Goal: Check status: Check status

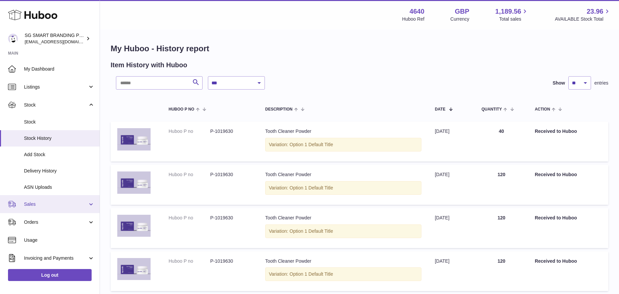
click at [56, 204] on span "Sales" at bounding box center [56, 204] width 64 height 6
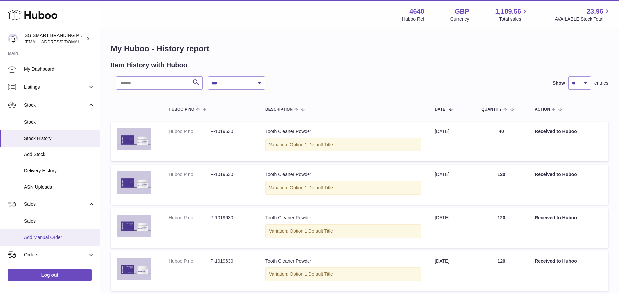
click at [49, 230] on link "Add Manual Order" at bounding box center [50, 238] width 100 height 16
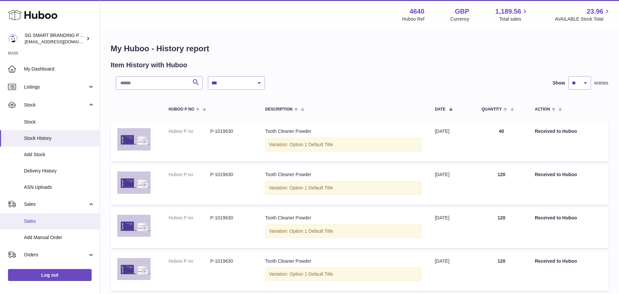
click at [60, 219] on span "Sales" at bounding box center [59, 221] width 71 height 6
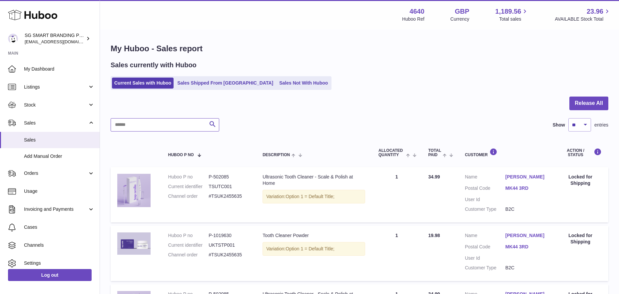
click at [162, 124] on input "text" at bounding box center [165, 124] width 109 height 13
click at [201, 87] on link "Sales Shipped From Huboo" at bounding box center [225, 83] width 101 height 11
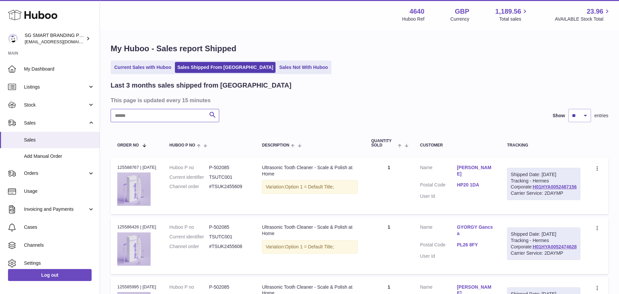
click at [163, 115] on input "text" at bounding box center [165, 115] width 109 height 13
paste input "**********"
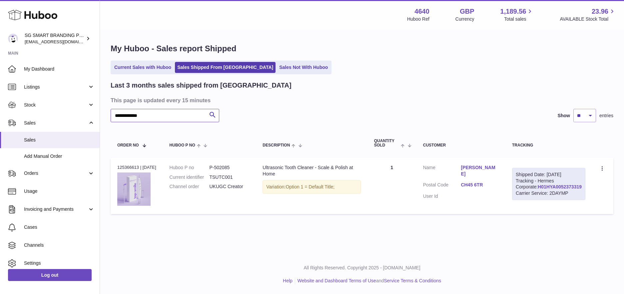
type input "**********"
click at [549, 190] on link "H01HYA0052373319" at bounding box center [560, 186] width 44 height 5
click at [496, 182] on link "CH45 6TR" at bounding box center [480, 185] width 38 height 6
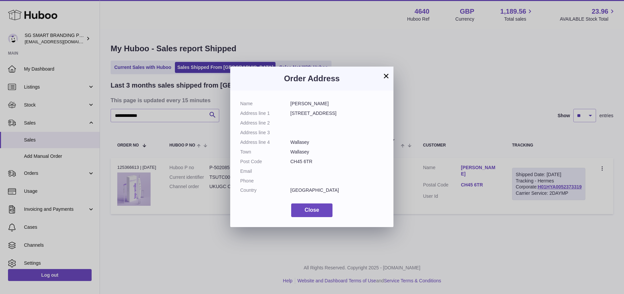
drag, startPoint x: 291, startPoint y: 161, endPoint x: 286, endPoint y: 161, distance: 5.0
click at [286, 161] on dl "Name Fiona B Address line 1 22 Ripon Road Address line 2 Address line 3 Address…" at bounding box center [311, 149] width 143 height 96
click at [385, 77] on button "×" at bounding box center [386, 76] width 8 height 8
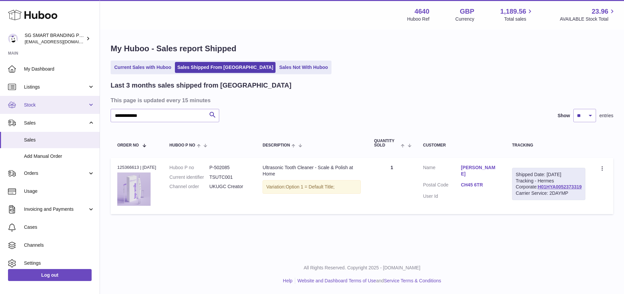
click at [53, 104] on span "Stock" at bounding box center [56, 105] width 64 height 6
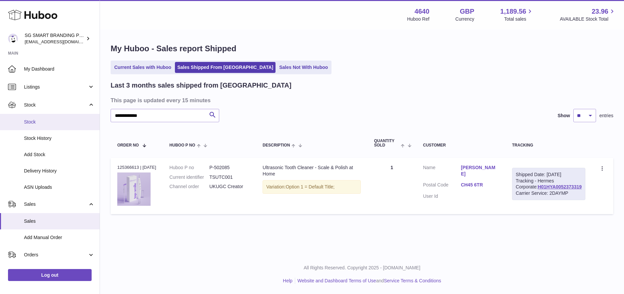
click at [46, 125] on span "Stock" at bounding box center [59, 122] width 71 height 6
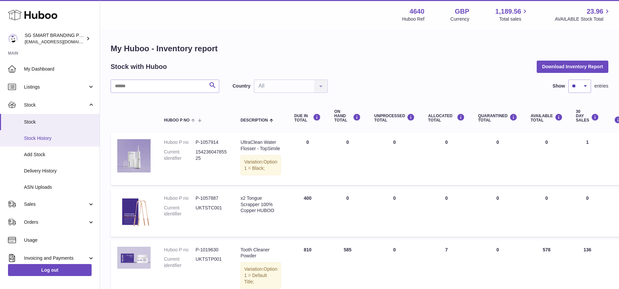
click at [45, 137] on span "Stock History" at bounding box center [59, 138] width 71 height 6
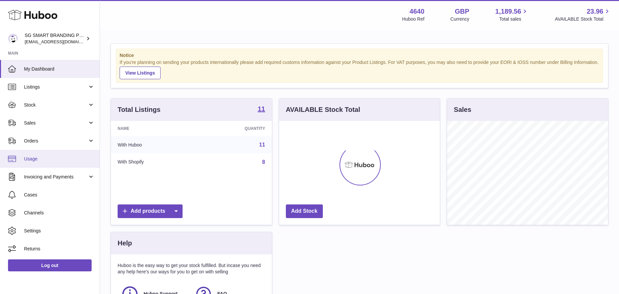
scroll to position [104, 161]
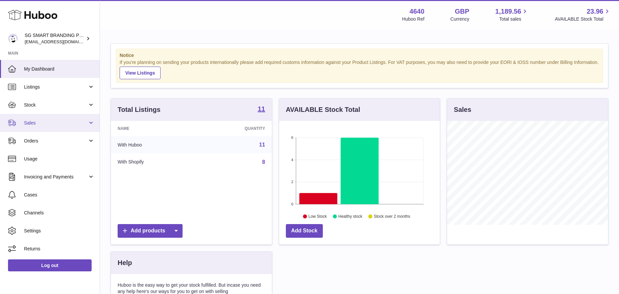
click at [43, 116] on link "Sales" at bounding box center [50, 123] width 100 height 18
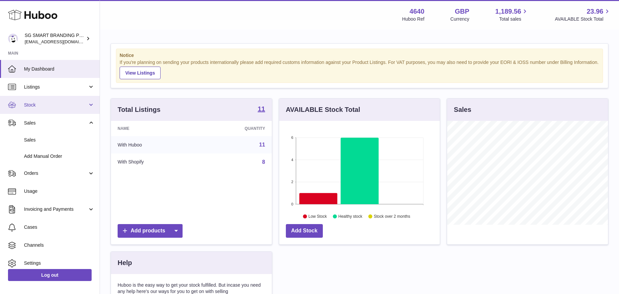
click at [46, 103] on span "Stock" at bounding box center [56, 105] width 64 height 6
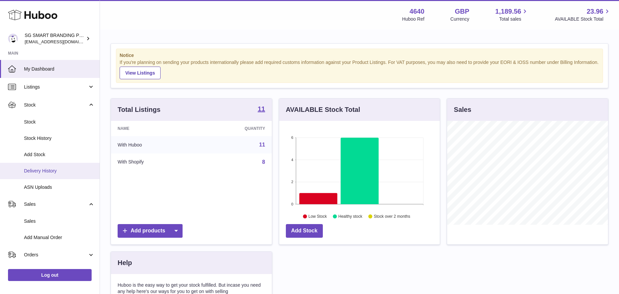
click at [36, 167] on link "Delivery History" at bounding box center [50, 171] width 100 height 16
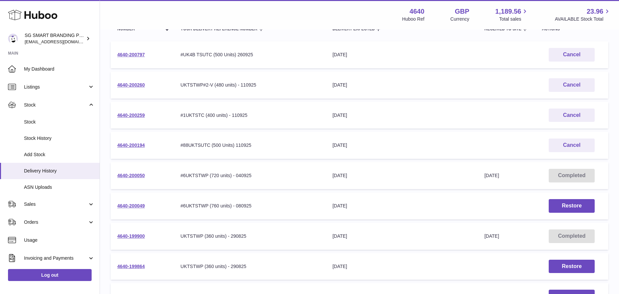
scroll to position [98, 0]
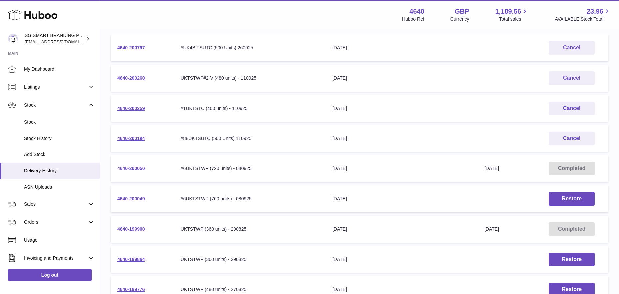
click at [132, 167] on link "4640-200050" at bounding box center [131, 168] width 28 height 5
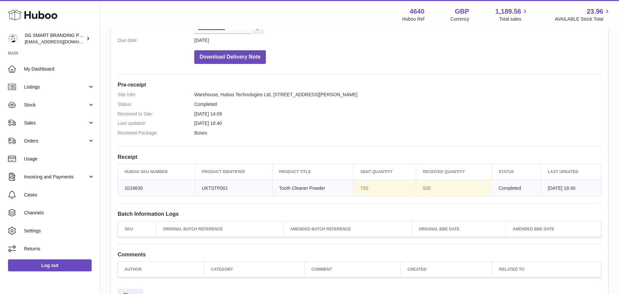
scroll to position [127, 0]
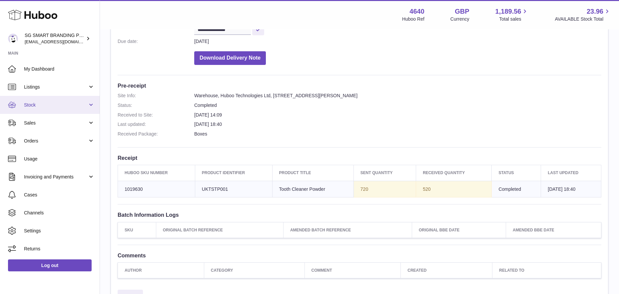
click at [59, 106] on span "Stock" at bounding box center [56, 105] width 64 height 6
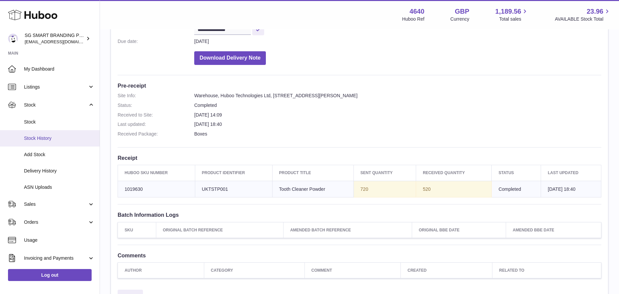
click at [53, 134] on link "Stock History" at bounding box center [50, 138] width 100 height 16
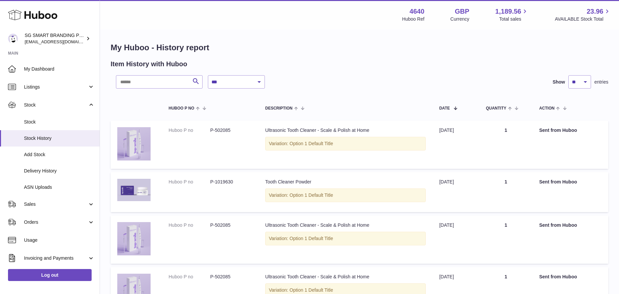
scroll to position [1, 0]
click at [234, 81] on select "**********" at bounding box center [236, 81] width 57 height 13
select select "*"
click at [208, 75] on select "**********" at bounding box center [236, 81] width 57 height 13
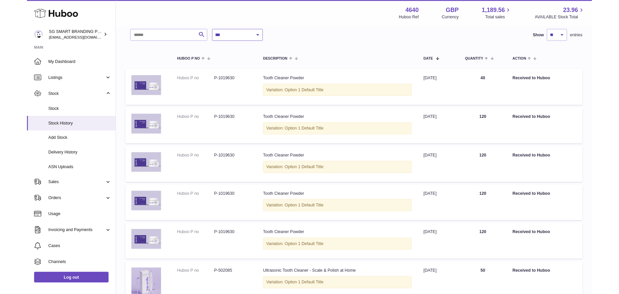
scroll to position [43, 0]
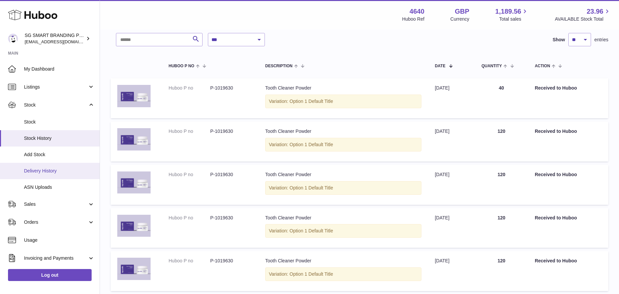
click at [43, 171] on span "Delivery History" at bounding box center [59, 171] width 71 height 6
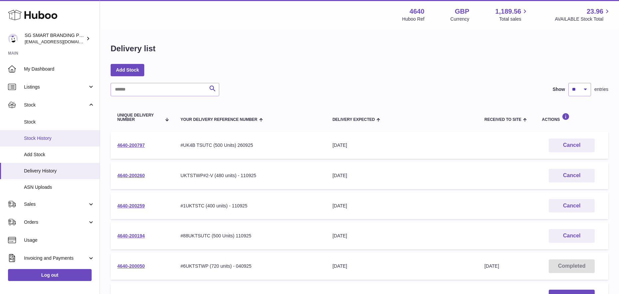
click at [47, 135] on span "Stock History" at bounding box center [59, 138] width 71 height 6
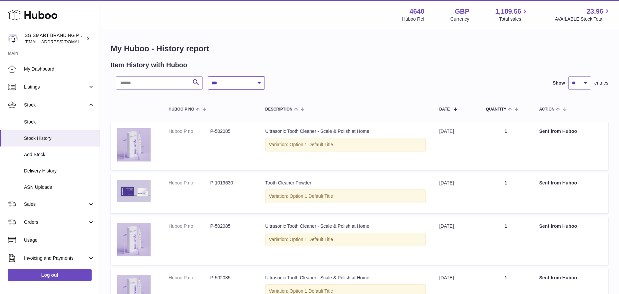
click at [243, 82] on select "**********" at bounding box center [236, 82] width 57 height 13
select select "*"
click at [208, 76] on select "**********" at bounding box center [236, 82] width 57 height 13
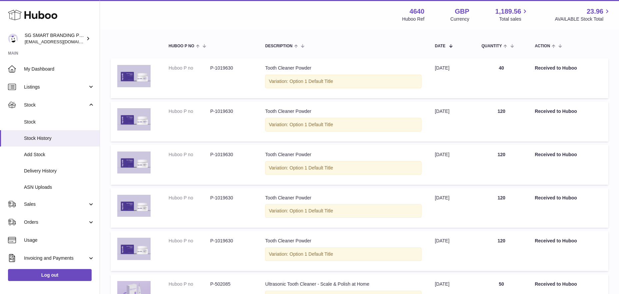
scroll to position [63, 0]
click at [43, 172] on span "Delivery History" at bounding box center [59, 171] width 71 height 6
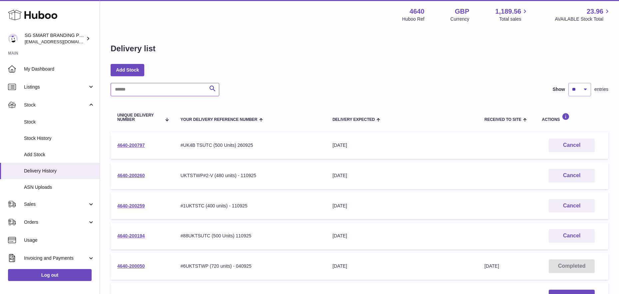
click at [182, 93] on input "text" at bounding box center [165, 89] width 109 height 13
paste input "**********"
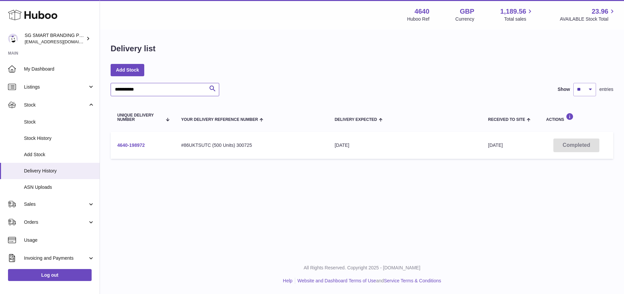
type input "**********"
click at [128, 146] on link "4640-198972" at bounding box center [131, 145] width 28 height 5
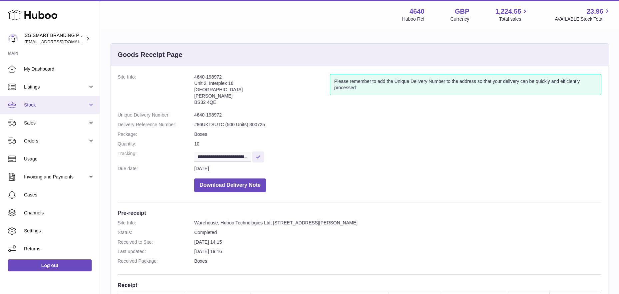
click at [44, 104] on span "Stock" at bounding box center [56, 105] width 64 height 6
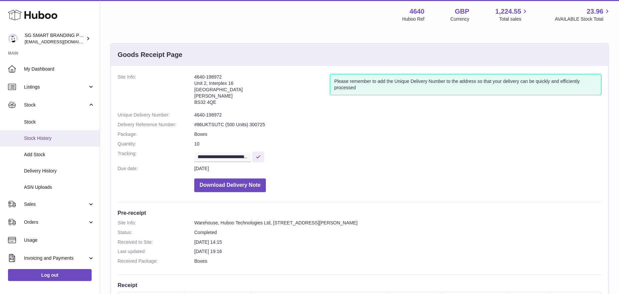
click at [49, 140] on span "Stock History" at bounding box center [59, 138] width 71 height 6
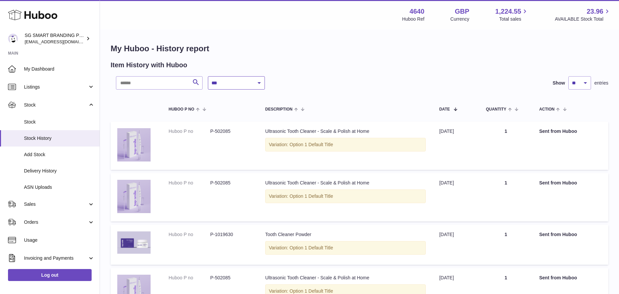
click at [231, 84] on select "**********" at bounding box center [236, 82] width 57 height 13
select select "*"
click at [208, 76] on select "**********" at bounding box center [236, 82] width 57 height 13
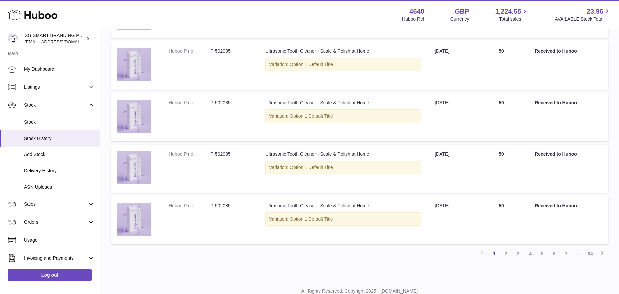
scroll to position [371, 0]
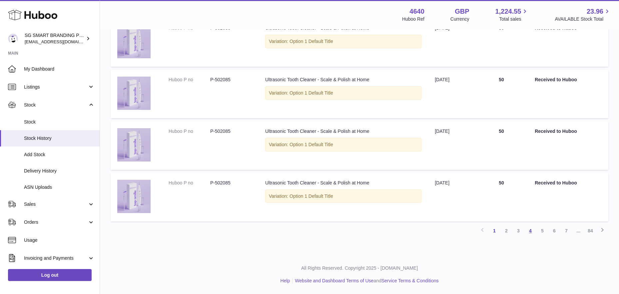
click at [528, 232] on link "4" at bounding box center [531, 231] width 12 height 12
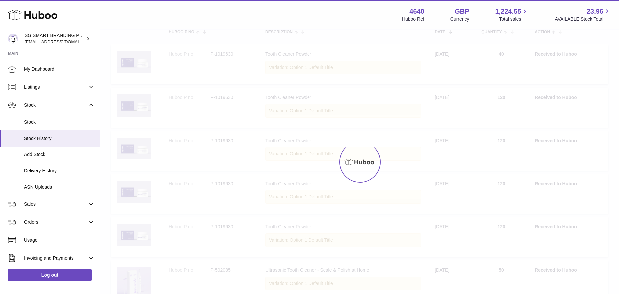
scroll to position [30, 0]
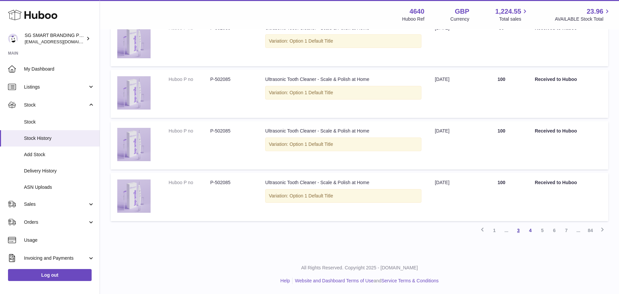
click at [520, 231] on link "3" at bounding box center [519, 231] width 12 height 12
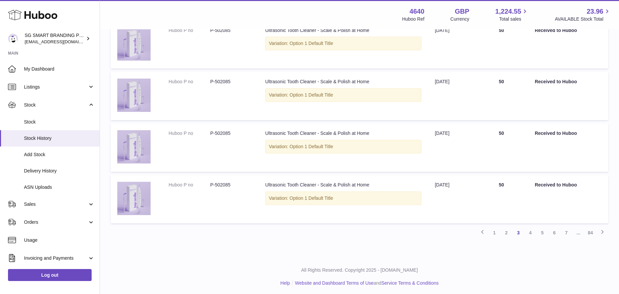
scroll to position [413, 0]
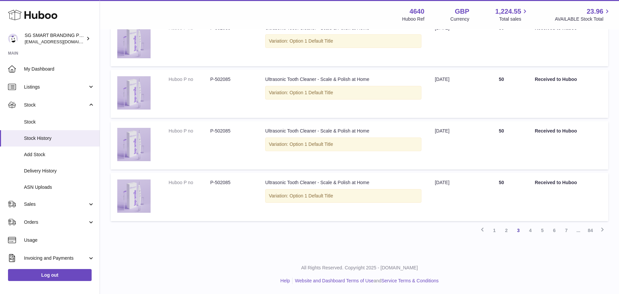
drag, startPoint x: 507, startPoint y: 231, endPoint x: 488, endPoint y: 231, distance: 19.0
click at [507, 231] on link "2" at bounding box center [507, 231] width 12 height 12
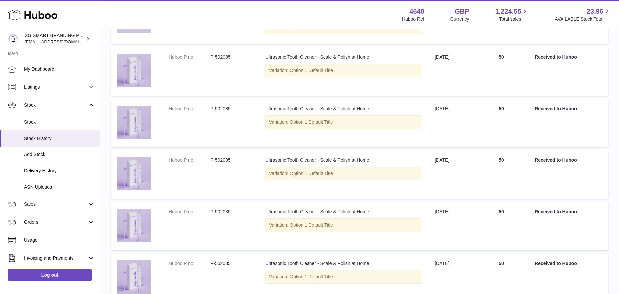
scroll to position [388, 0]
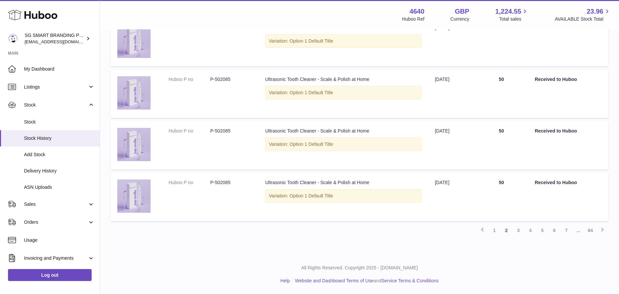
drag, startPoint x: 493, startPoint y: 229, endPoint x: 480, endPoint y: 228, distance: 13.4
click at [493, 229] on link "1" at bounding box center [495, 231] width 12 height 12
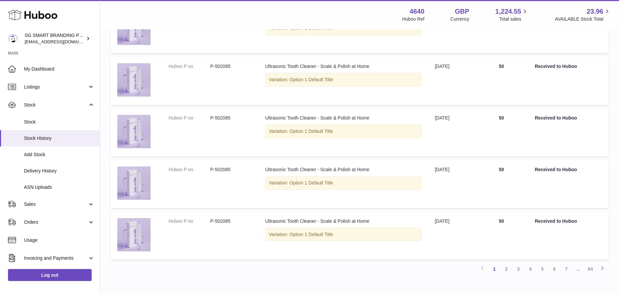
scroll to position [281, 0]
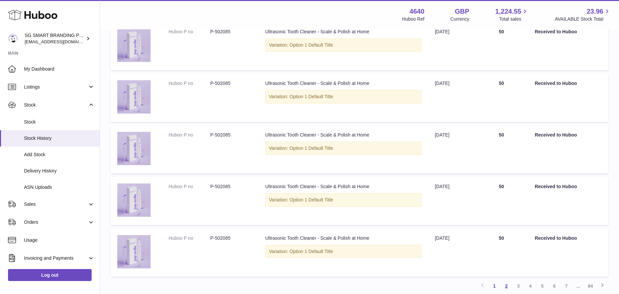
click at [508, 287] on link "2" at bounding box center [507, 286] width 12 height 12
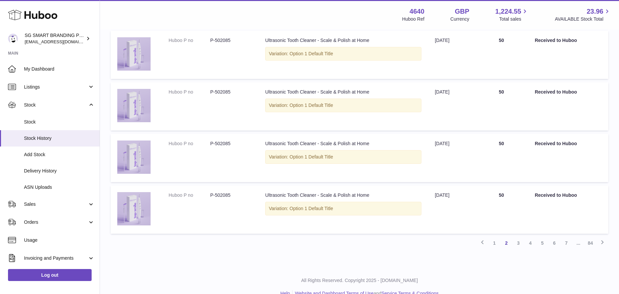
scroll to position [388, 0]
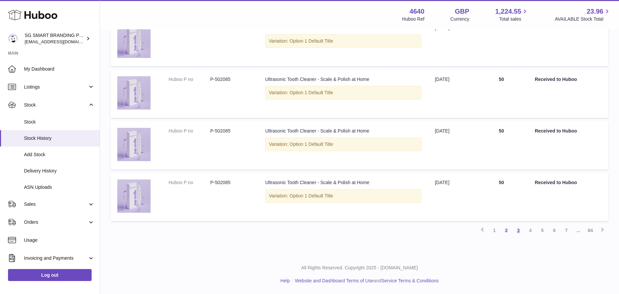
click at [518, 236] on link "3" at bounding box center [519, 231] width 12 height 12
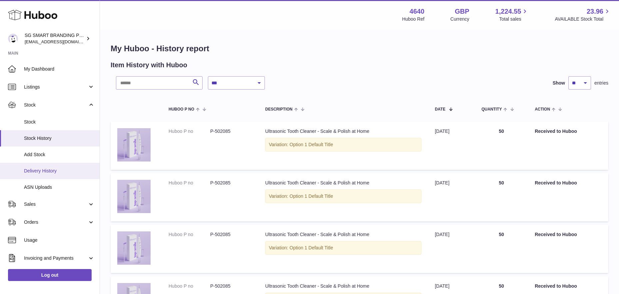
click at [50, 165] on link "Delivery History" at bounding box center [50, 171] width 100 height 16
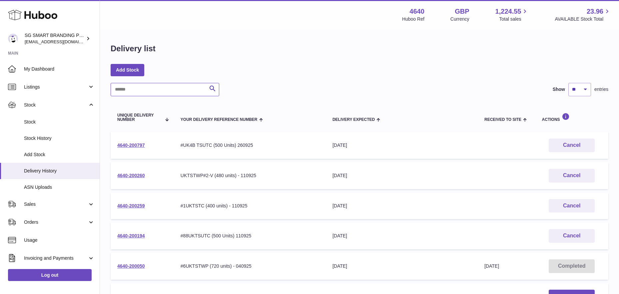
click at [166, 91] on input "text" at bounding box center [165, 89] width 109 height 13
paste input "**********"
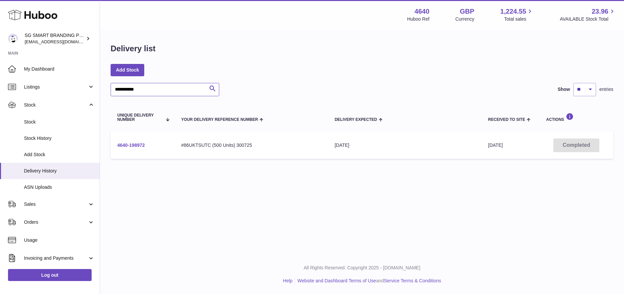
type input "**********"
click at [126, 146] on link "4640-198972" at bounding box center [131, 145] width 28 height 5
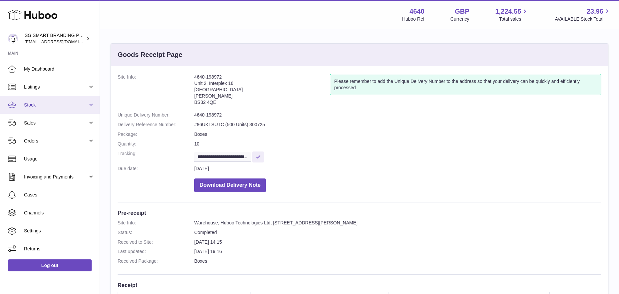
click at [47, 107] on span "Stock" at bounding box center [56, 105] width 64 height 6
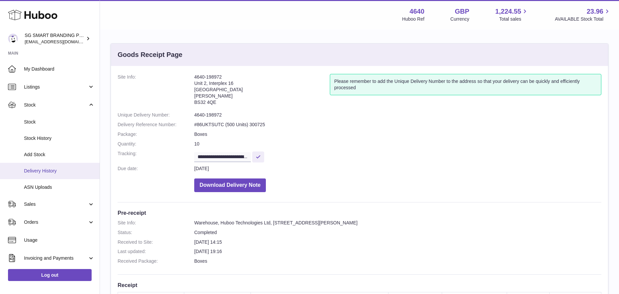
click at [36, 169] on span "Delivery History" at bounding box center [59, 171] width 71 height 6
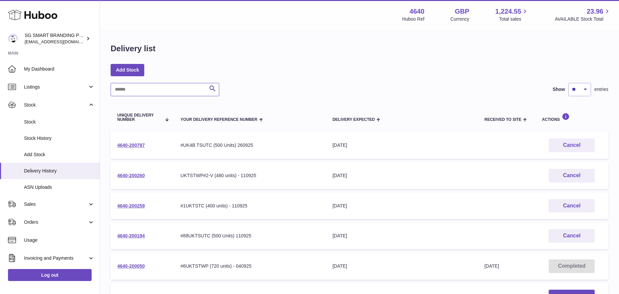
click at [158, 88] on input "text" at bounding box center [165, 89] width 109 height 13
paste input "**********"
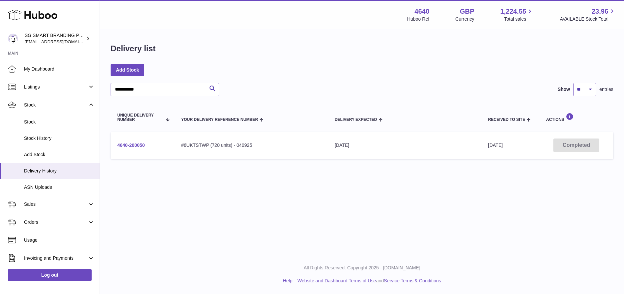
type input "**********"
click at [139, 145] on link "4640-200050" at bounding box center [131, 145] width 28 height 5
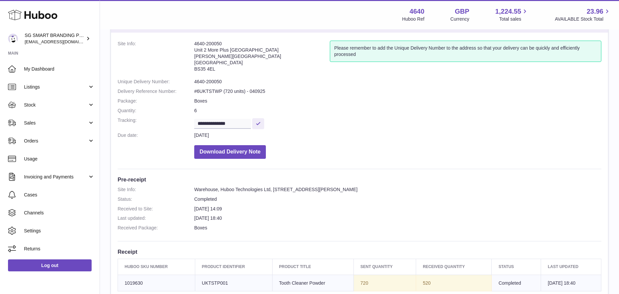
scroll to position [16, 0]
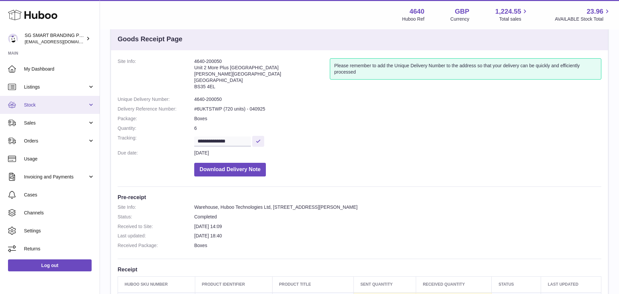
click at [73, 105] on span "Stock" at bounding box center [56, 105] width 64 height 6
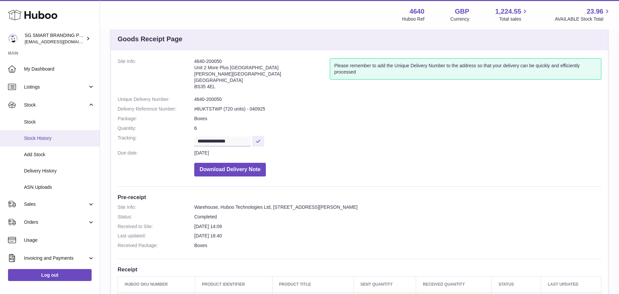
click at [46, 139] on span "Stock History" at bounding box center [59, 138] width 71 height 6
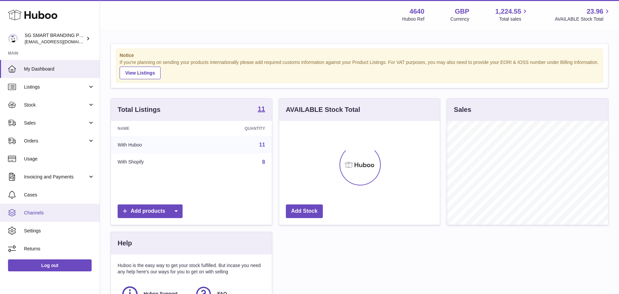
scroll to position [104, 161]
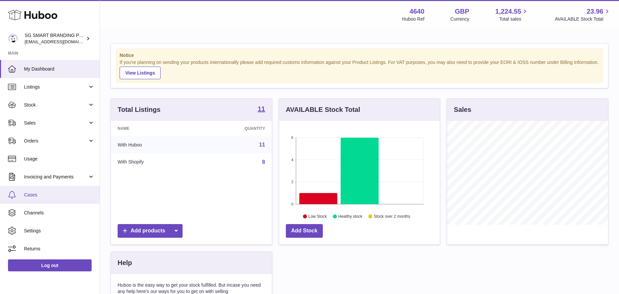
click at [33, 190] on link "Cases" at bounding box center [50, 195] width 100 height 18
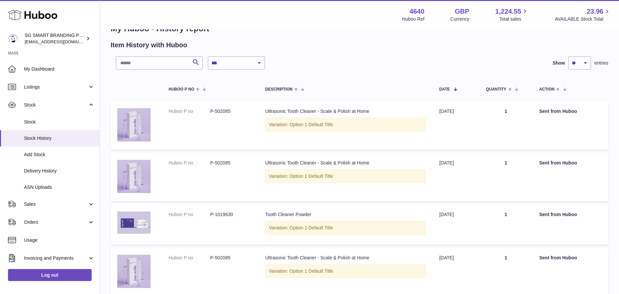
scroll to position [20, 0]
click at [237, 63] on select "**********" at bounding box center [236, 63] width 57 height 13
select select "*"
click at [208, 57] on select "**********" at bounding box center [236, 63] width 57 height 13
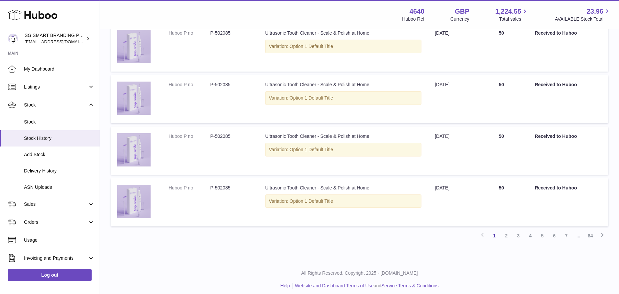
scroll to position [371, 0]
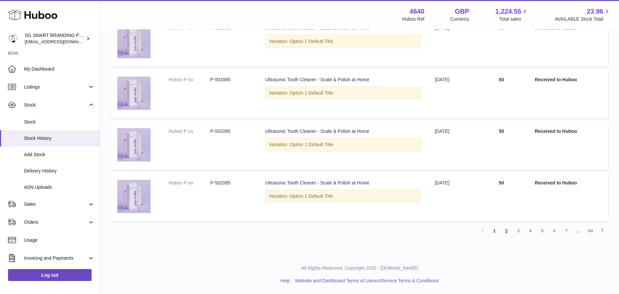
click at [503, 230] on link "2" at bounding box center [507, 231] width 12 height 12
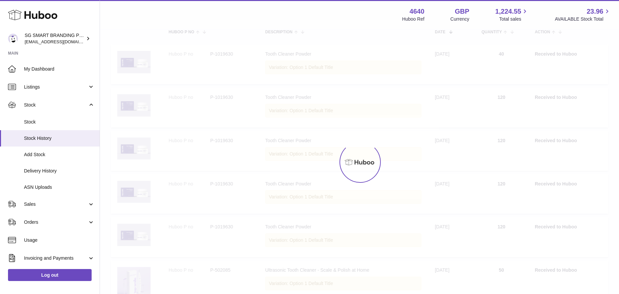
scroll to position [30, 0]
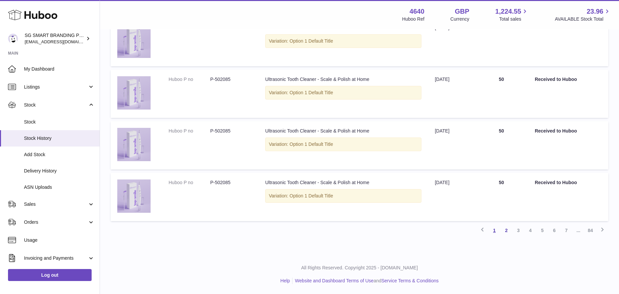
click at [495, 230] on link "1" at bounding box center [495, 231] width 12 height 12
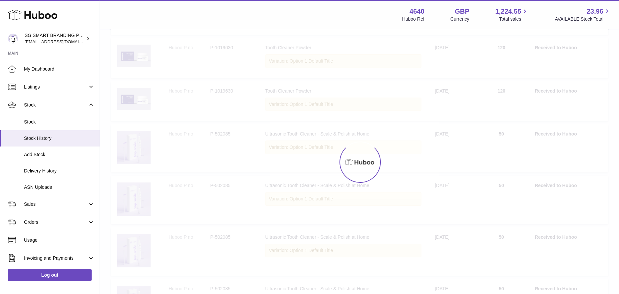
scroll to position [30, 0]
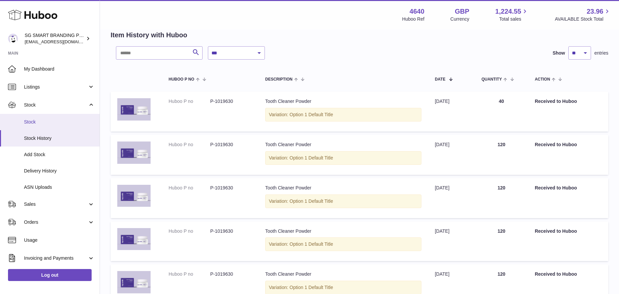
click at [45, 122] on span "Stock" at bounding box center [59, 122] width 71 height 6
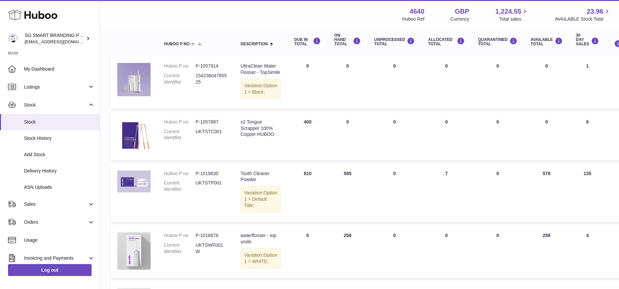
scroll to position [76, 0]
